Goal: Task Accomplishment & Management: Manage account settings

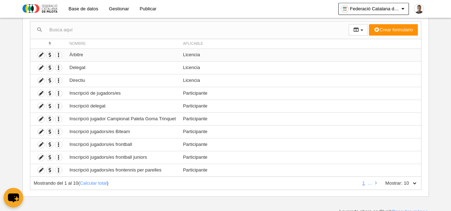
scroll to position [73, 0]
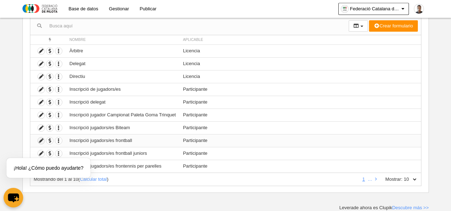
click at [42, 141] on icon at bounding box center [41, 141] width 7 height 7
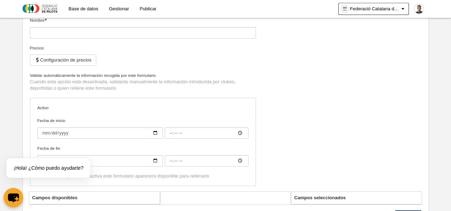
type input "Inscripció jugadors/es frontball"
checkbox input "true"
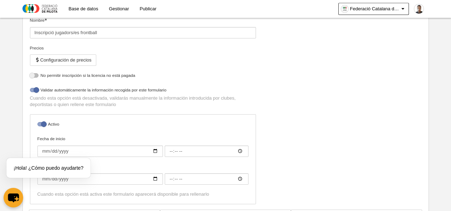
select select "selected"
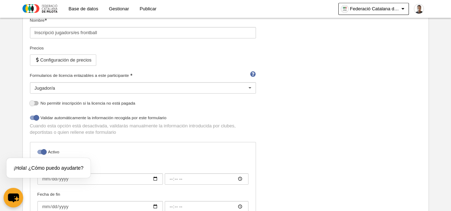
click at [122, 86] on div "Jugador/a" at bounding box center [143, 87] width 226 height 11
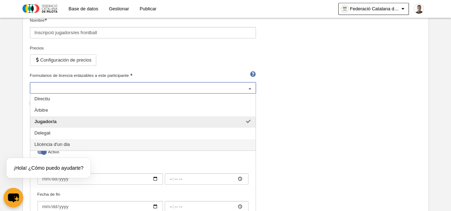
click at [50, 144] on span "Llicència d'un dia" at bounding box center [52, 144] width 35 height 5
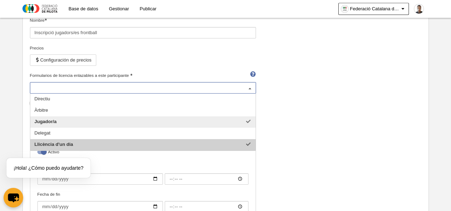
click at [321, 152] on div "Nombre Inscripció jugadors/es frontball Precios Configuración de precios Formul…" at bounding box center [225, 127] width 397 height 221
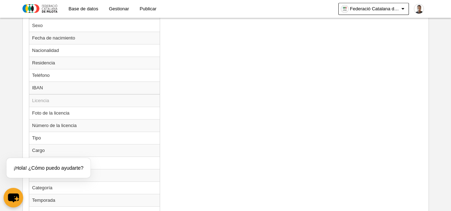
scroll to position [572, 0]
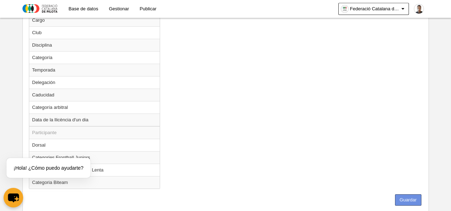
click at [410, 200] on button "Guardar" at bounding box center [408, 200] width 26 height 11
